Goal: Task Accomplishment & Management: Manage account settings

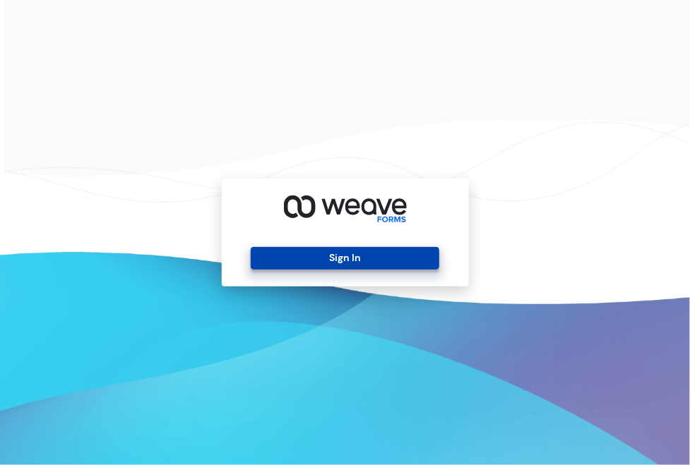
click at [329, 254] on button "Sign In" at bounding box center [345, 258] width 189 height 23
